Goal: Information Seeking & Learning: Learn about a topic

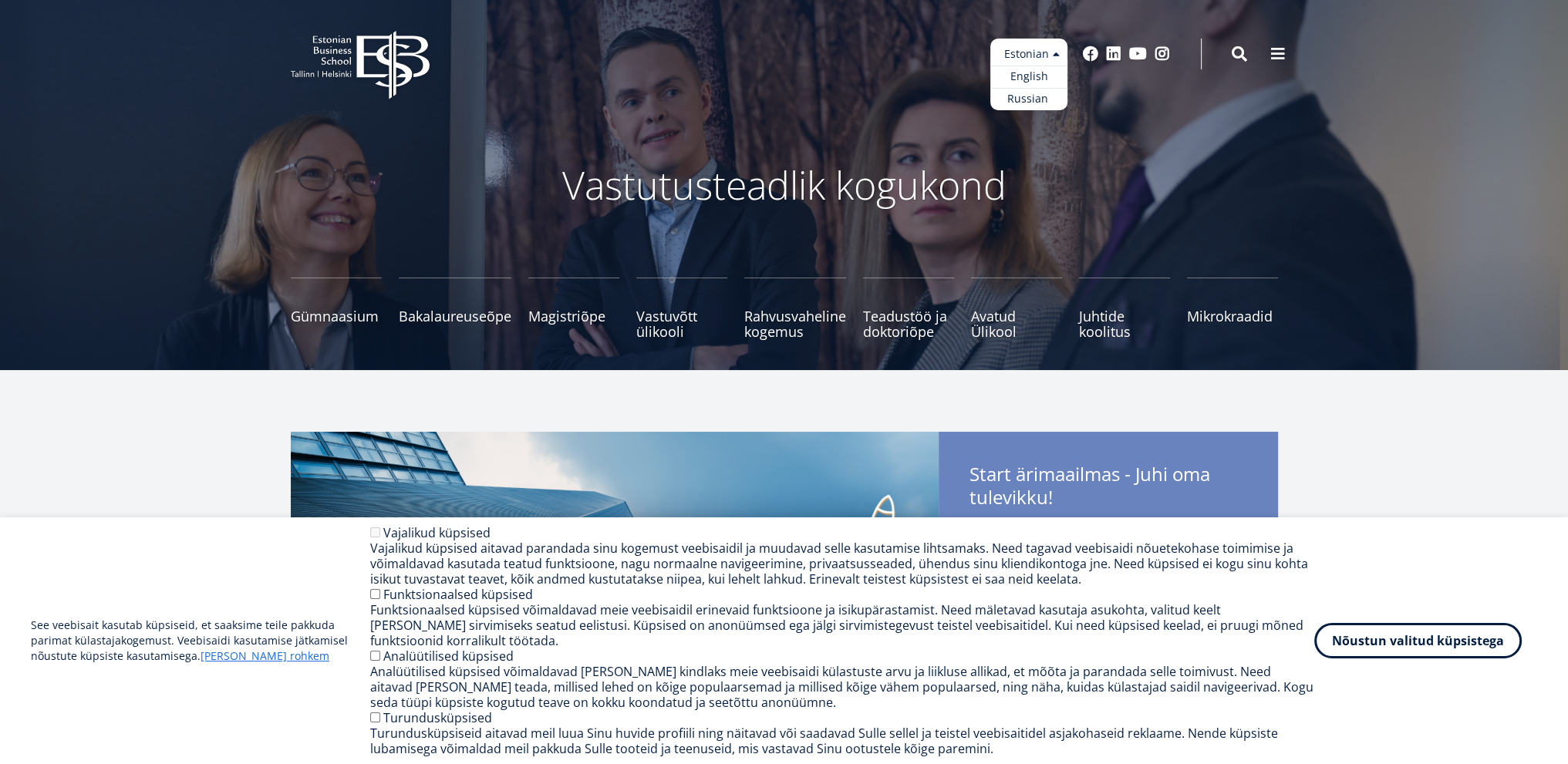
click at [1027, 44] on ul "Estonian English Russian" at bounding box center [1029, 74] width 77 height 72
click at [1048, 93] on link "Russian" at bounding box center [1029, 99] width 77 height 22
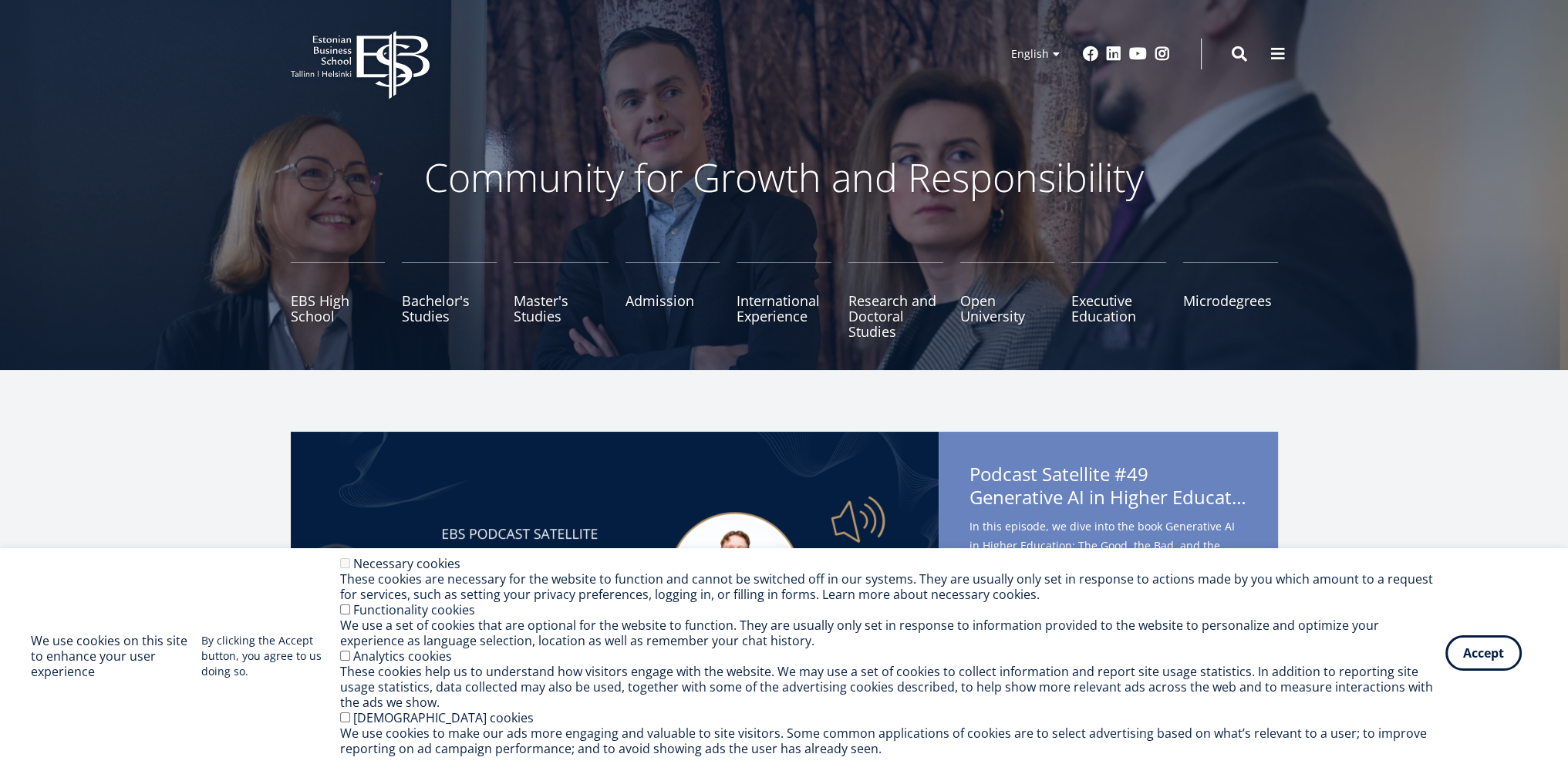
click at [1466, 668] on button "Accept" at bounding box center [1483, 653] width 77 height 36
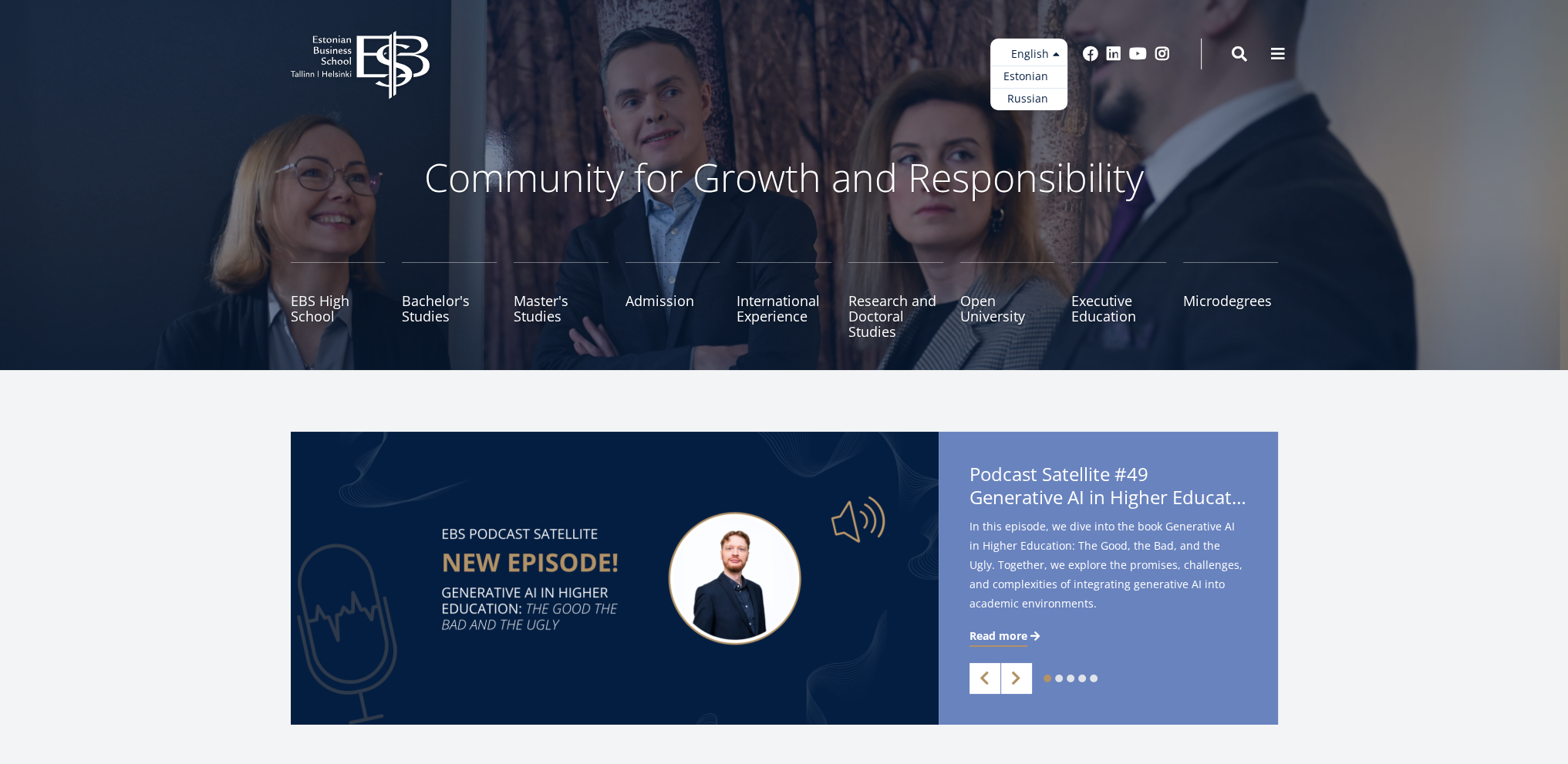
click at [1035, 68] on link "Estonian" at bounding box center [1029, 76] width 77 height 22
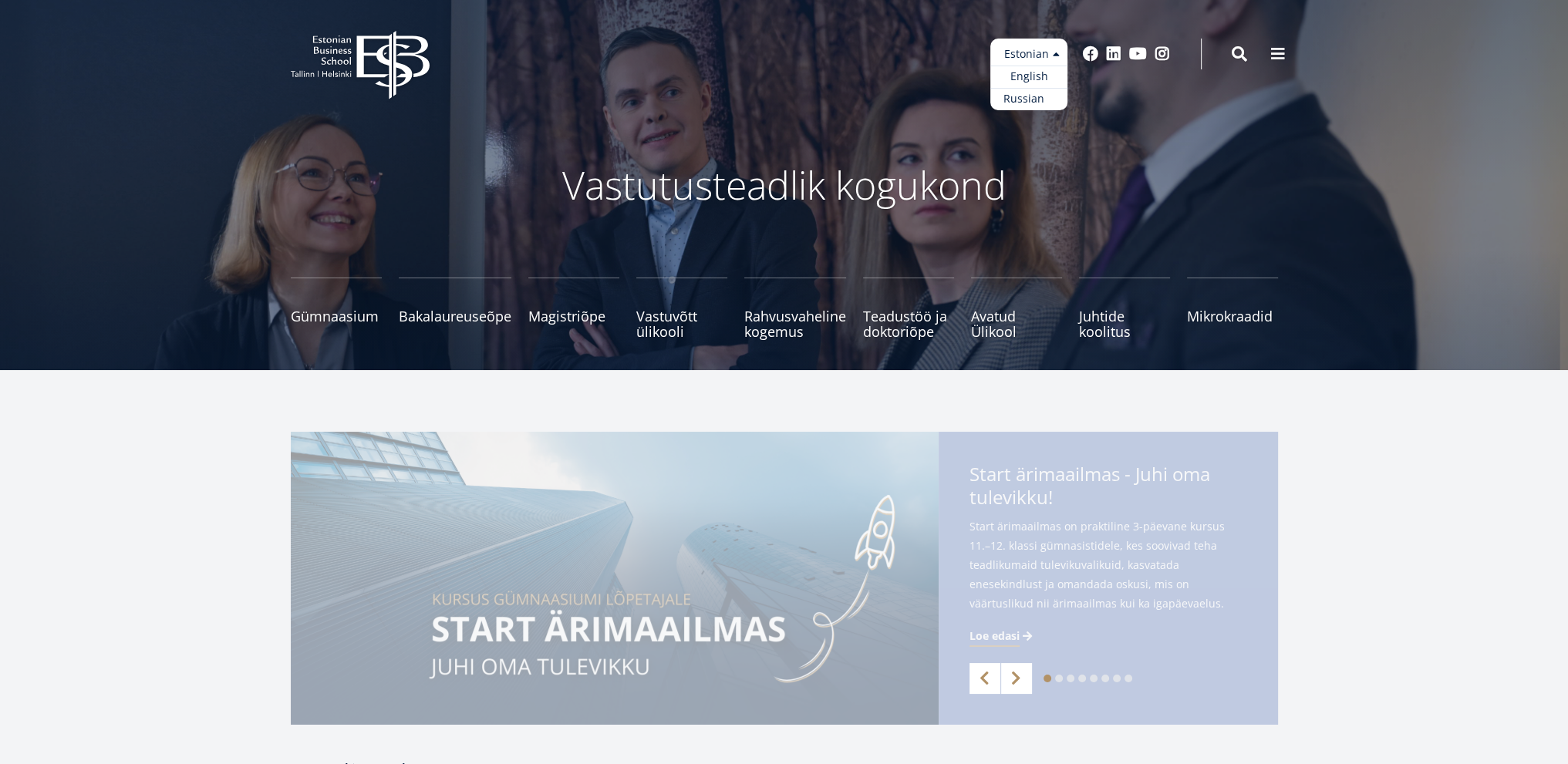
click at [1038, 101] on link "Russian" at bounding box center [1029, 99] width 77 height 22
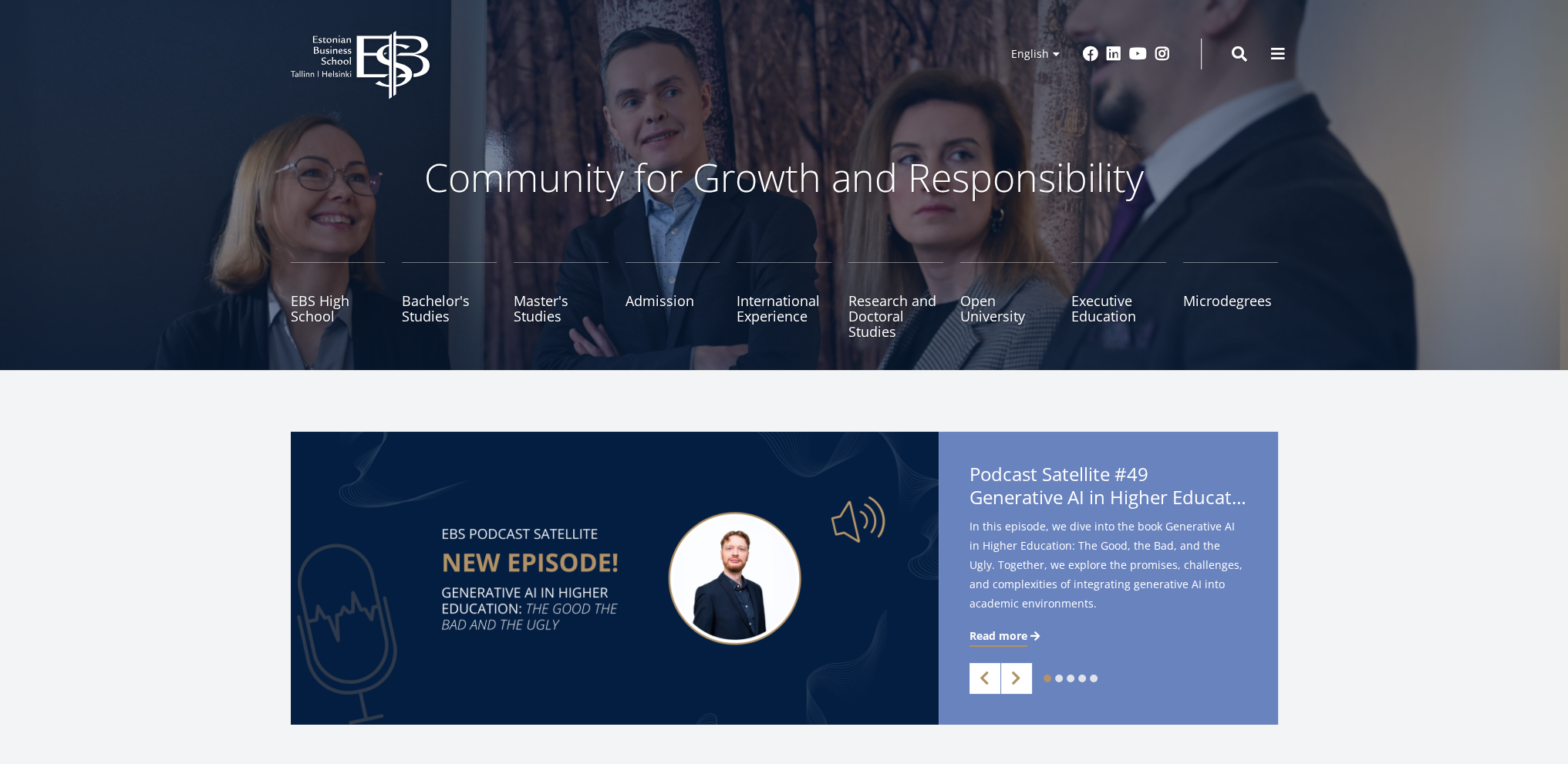
click at [396, 271] on ul "EBS High School Bachelor's Studies Master's Studies Admission International Exp…" at bounding box center [776, 309] width 1004 height 92
click at [457, 340] on ul "EBS High School Bachelor's Studies Master's Studies Admission International Exp…" at bounding box center [776, 309] width 1004 height 92
click at [461, 285] on link "Bachelor's Studies" at bounding box center [449, 301] width 95 height 77
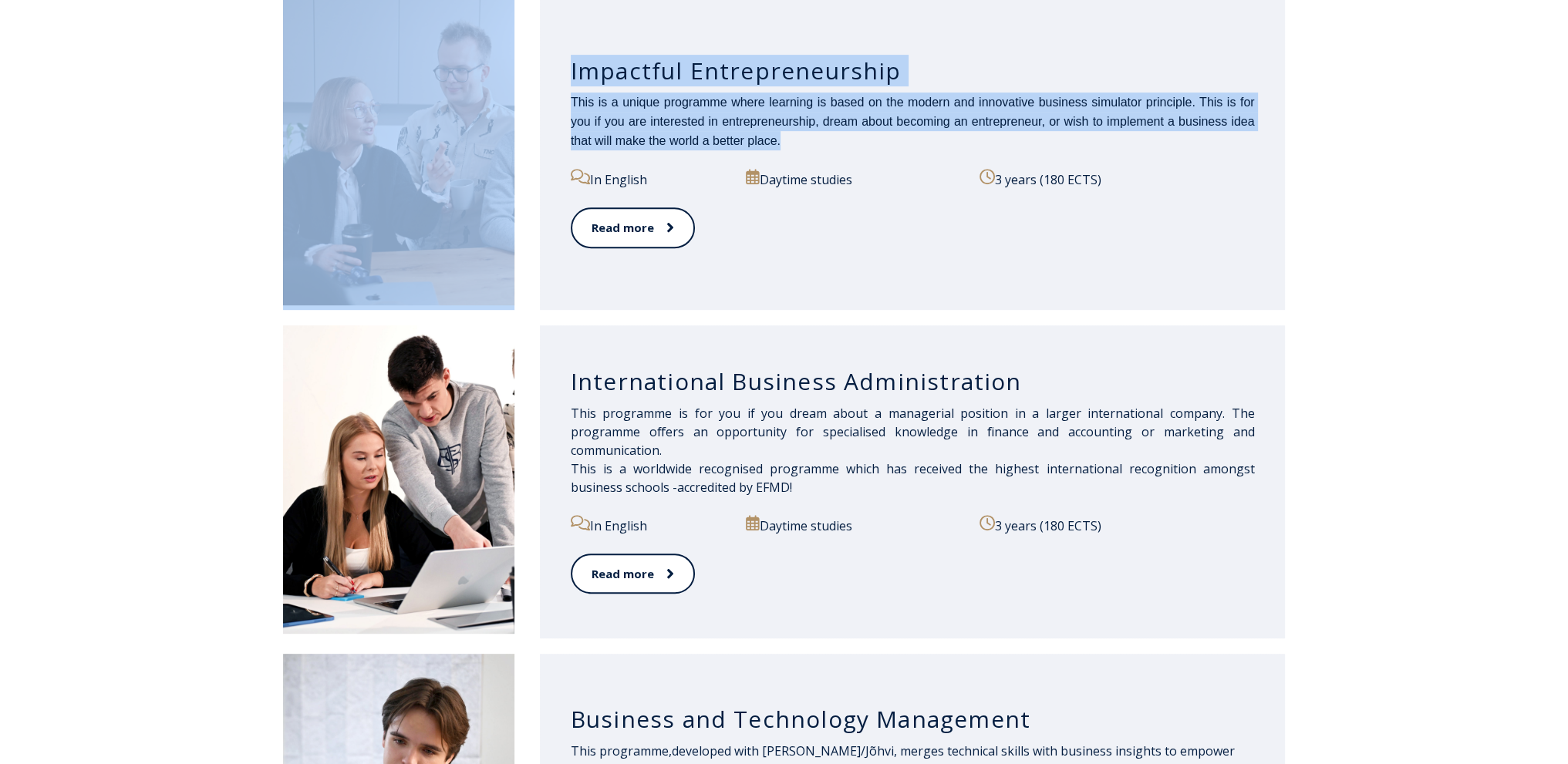
drag, startPoint x: 785, startPoint y: 150, endPoint x: 555, endPoint y: 93, distance: 237.0
click at [506, 84] on div "Impactful Entrepreneurship This is a unique programme where learning is based o…" at bounding box center [784, 154] width 1003 height 313
copy div "Impactful Entrepreneurship This is a unique programme where learning is based o…"
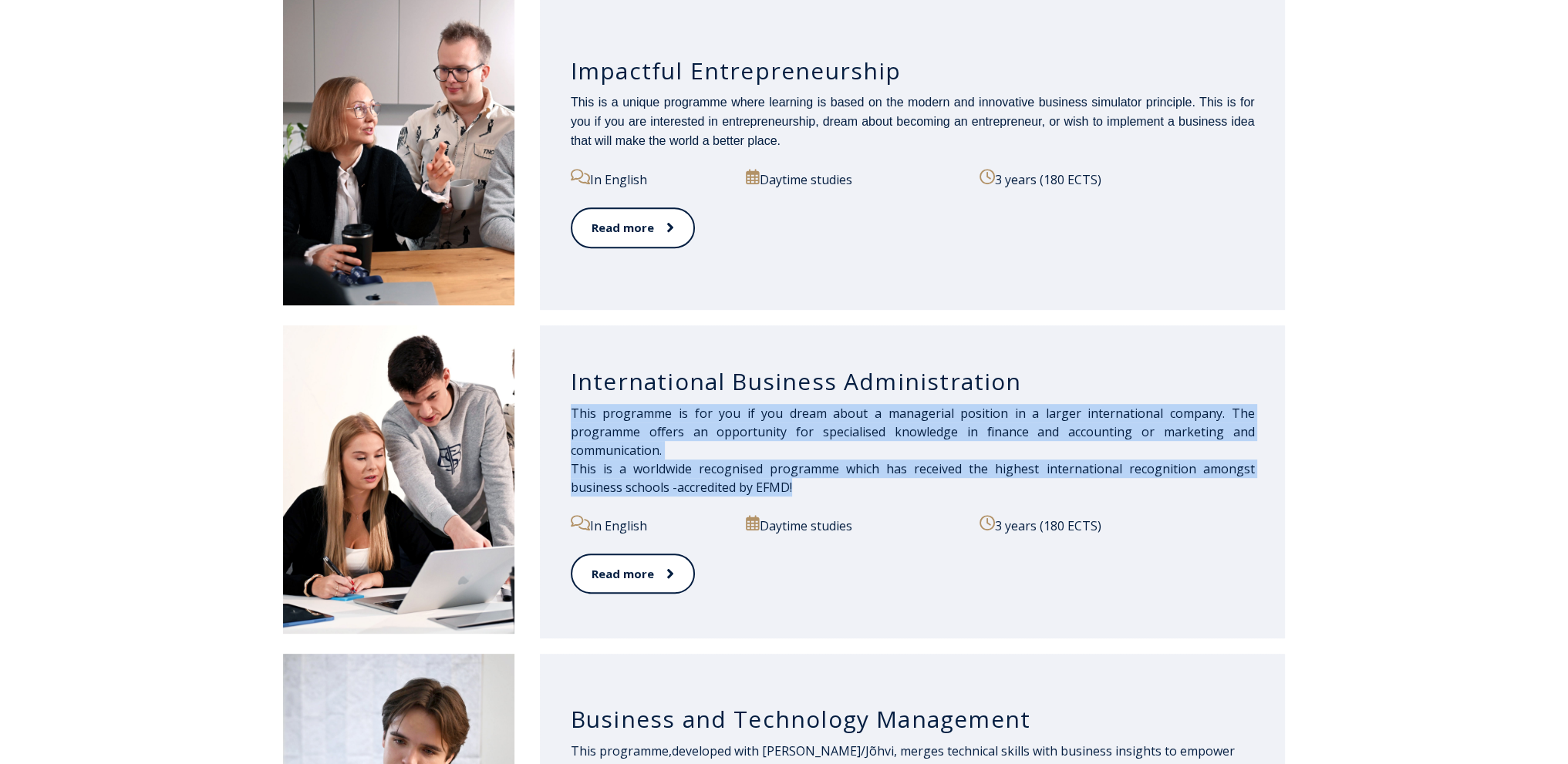
drag, startPoint x: 758, startPoint y: 489, endPoint x: 551, endPoint y: 419, distance: 218.5
click at [551, 419] on div "International Business Administration This programme is for you if you dream ab…" at bounding box center [913, 482] width 746 height 313
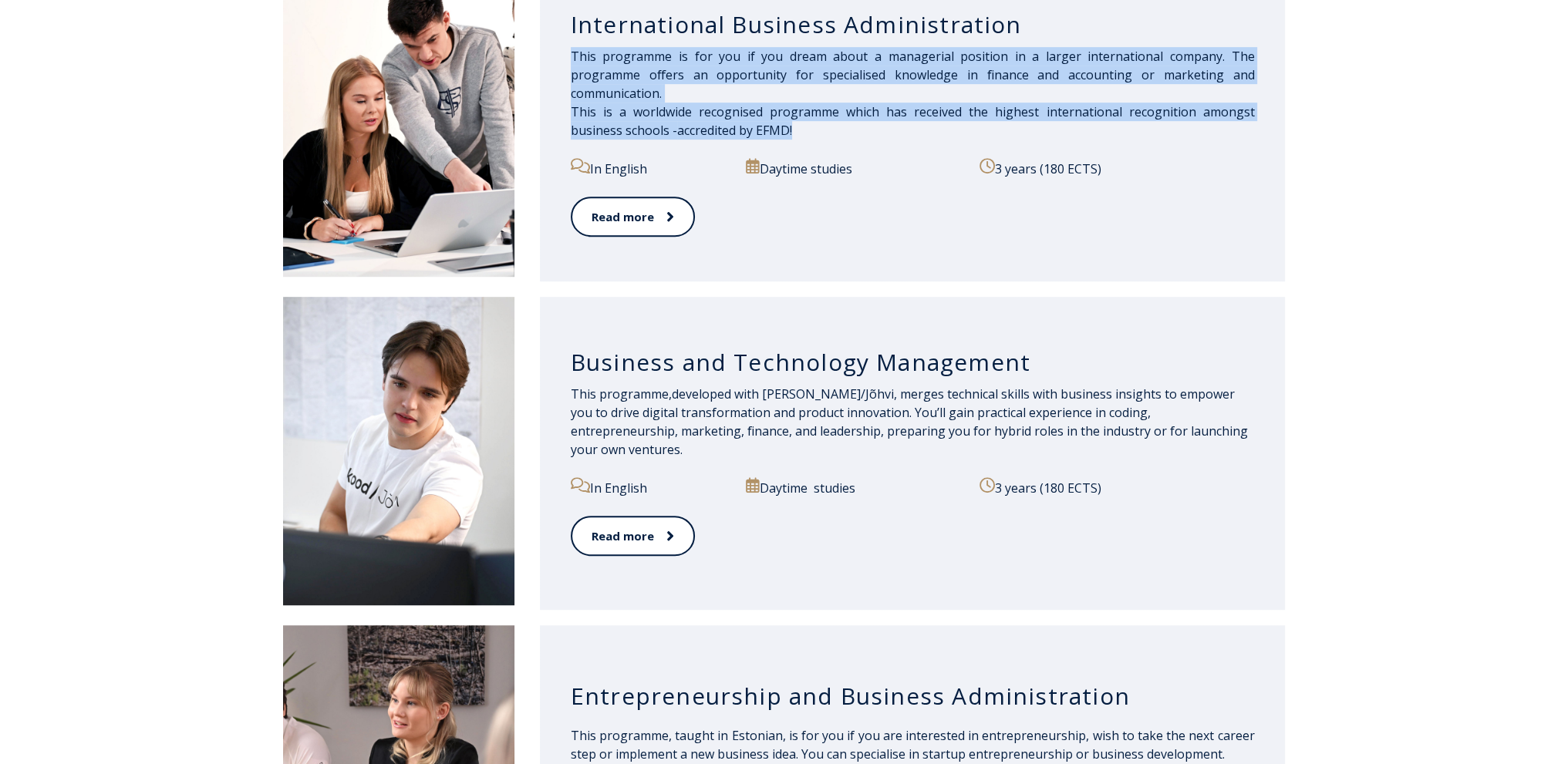
scroll to position [1243, 0]
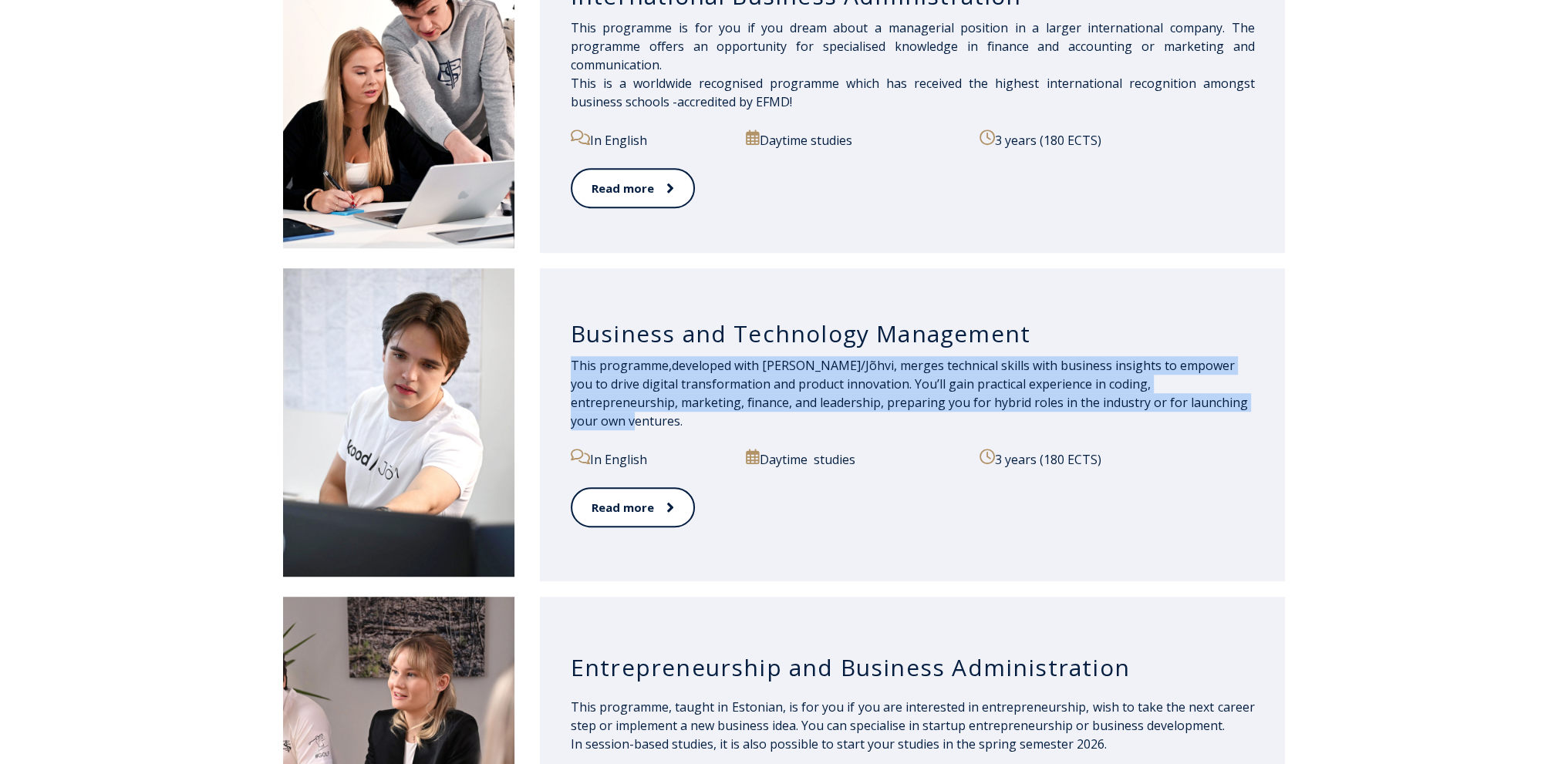
drag, startPoint x: 569, startPoint y: 373, endPoint x: 1475, endPoint y: 426, distance: 907.5
click at [1475, 426] on div "Business and Technology Management This programme, developed with kood/Jõhvi, m…" at bounding box center [784, 424] width 1568 height 328
copy p "This programme, developed with kood/[PERSON_NAME], merges technical skills with…"
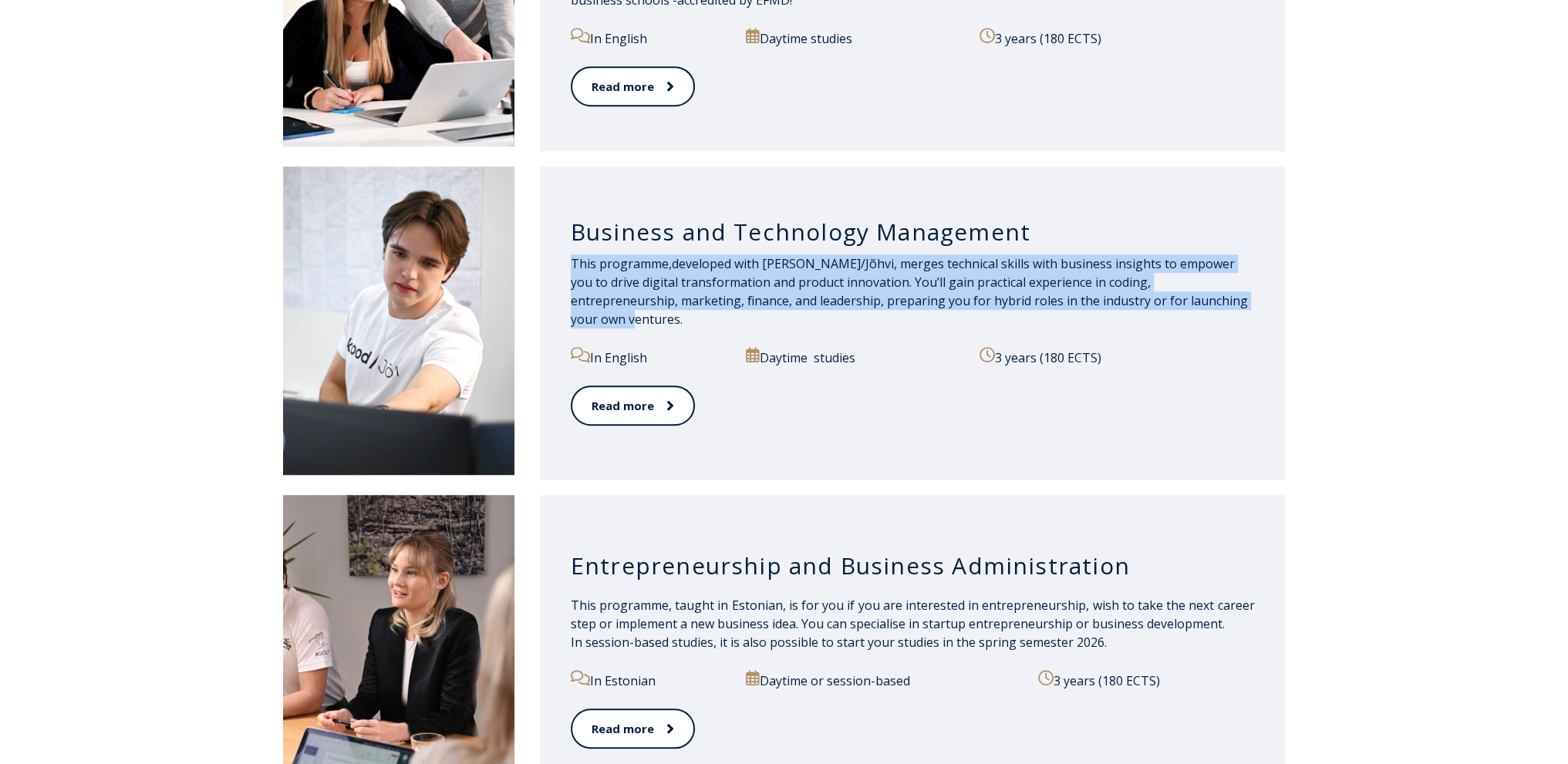
scroll to position [1551, 0]
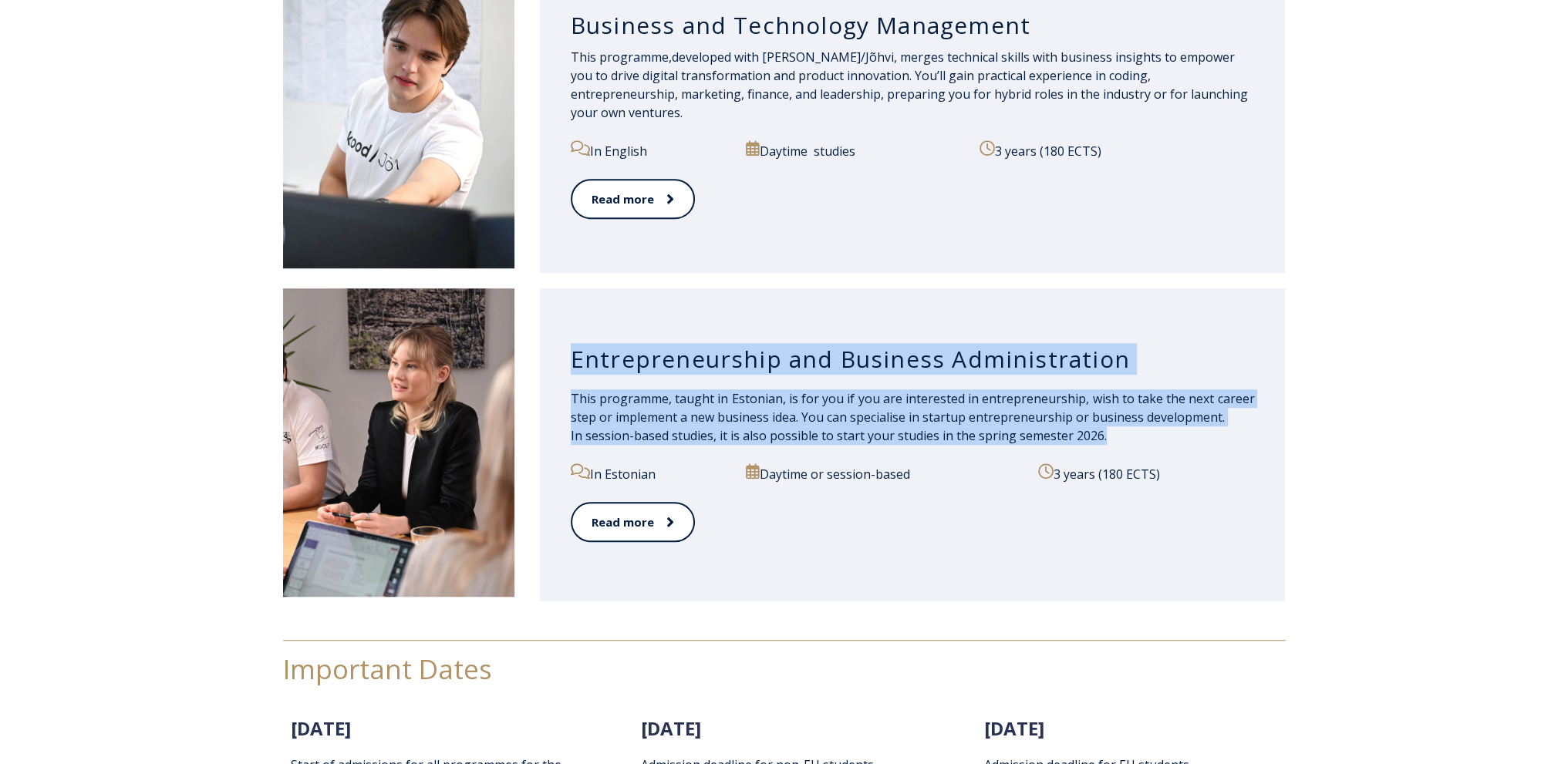
drag, startPoint x: 577, startPoint y: 360, endPoint x: 1207, endPoint y: 440, distance: 635.1
click at [1207, 440] on div "Entrepreneurship and Business Administration This programme, taught in Estonian…" at bounding box center [913, 445] width 746 height 313
copy div "Entrepreneurship and Business Administration This programme, taught in Estonian…"
